Goal: Task Accomplishment & Management: Manage account settings

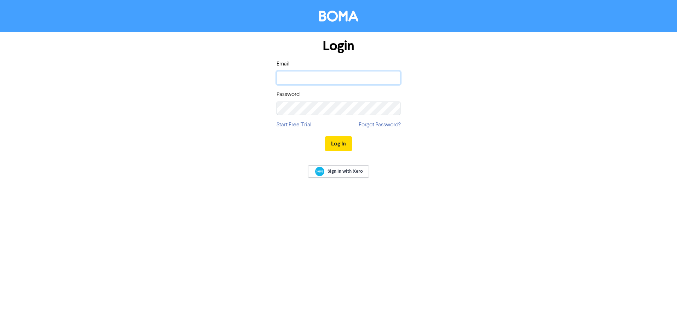
type input "[EMAIL_ADDRESS][DOMAIN_NAME]"
click at [306, 74] on input "[EMAIL_ADDRESS][DOMAIN_NAME]" at bounding box center [339, 77] width 124 height 13
click at [338, 144] on button "Log In" at bounding box center [338, 143] width 27 height 15
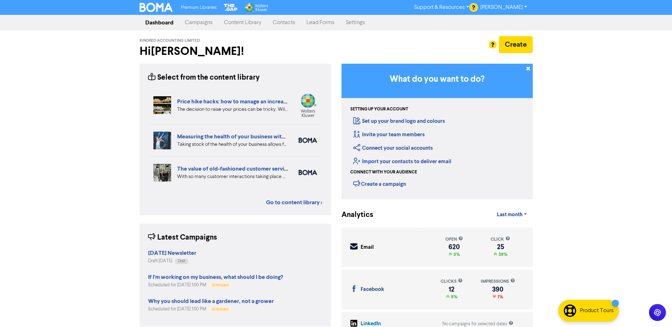
click at [285, 22] on link "Contacts" at bounding box center [284, 23] width 34 height 14
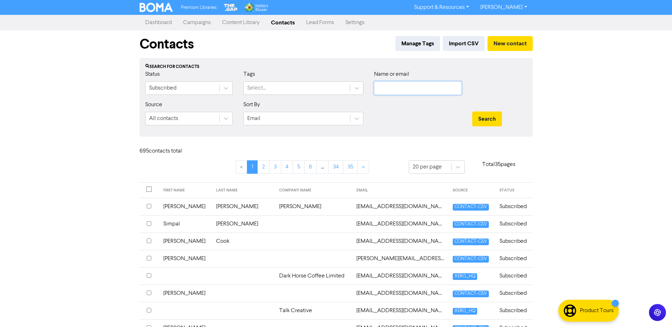
click at [376, 90] on input "text" at bounding box center [417, 87] width 87 height 13
type input "o"
type input "lounge53"
click at [472, 112] on button "Search" at bounding box center [487, 119] width 30 height 15
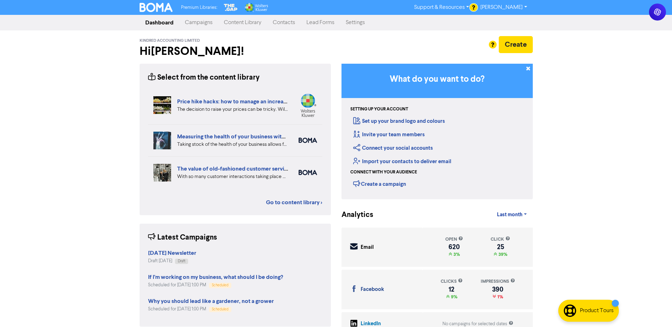
click at [277, 21] on link "Contacts" at bounding box center [284, 23] width 34 height 14
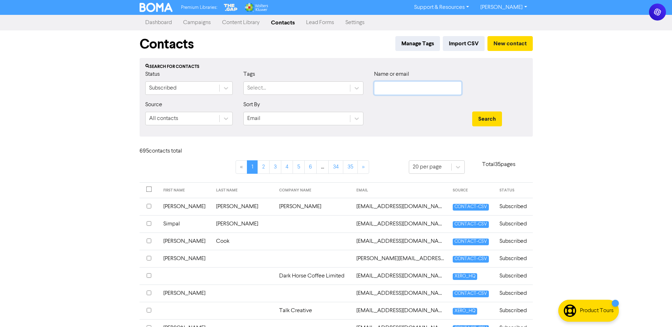
click at [398, 89] on input "text" at bounding box center [417, 87] width 87 height 13
click at [472, 112] on button "Search" at bounding box center [487, 119] width 30 height 15
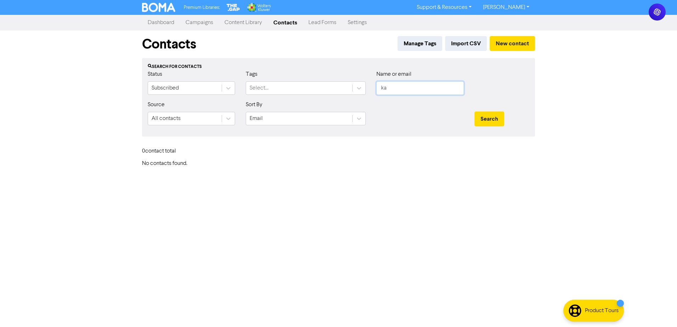
type input "k"
paste input "karenblakey550@gmail.com"
type input "karenblakey550@gmail.com"
click at [482, 120] on button "Search" at bounding box center [489, 119] width 30 height 15
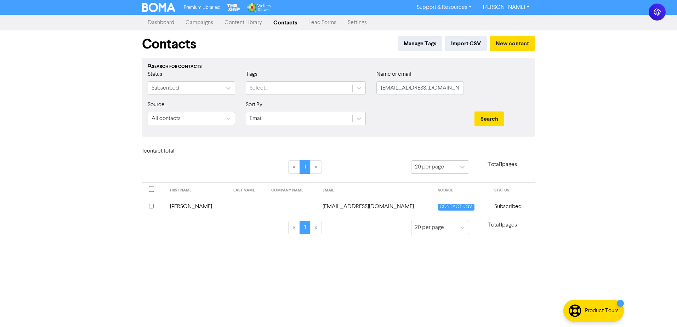
click at [151, 206] on input "checkbox" at bounding box center [151, 206] width 5 height 5
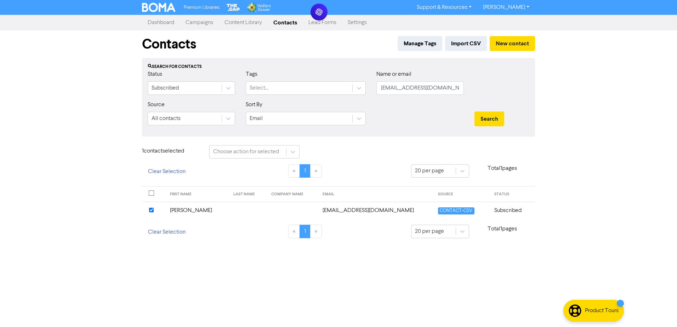
click at [186, 209] on td "Blakey, Karen" at bounding box center [198, 210] width 64 height 17
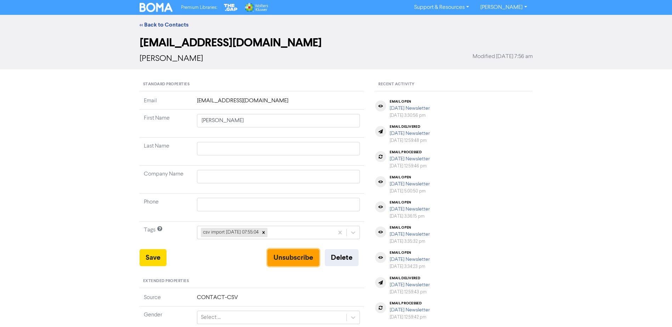
click at [290, 258] on button "Unsubscribe" at bounding box center [293, 257] width 52 height 17
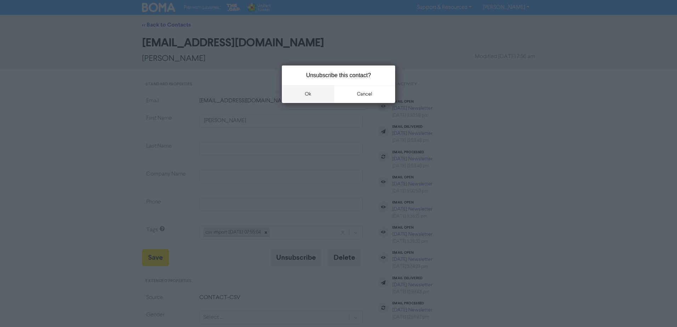
click at [307, 96] on button "ok" at bounding box center [308, 94] width 52 height 18
